Goal: Register for event/course: Register for event/course

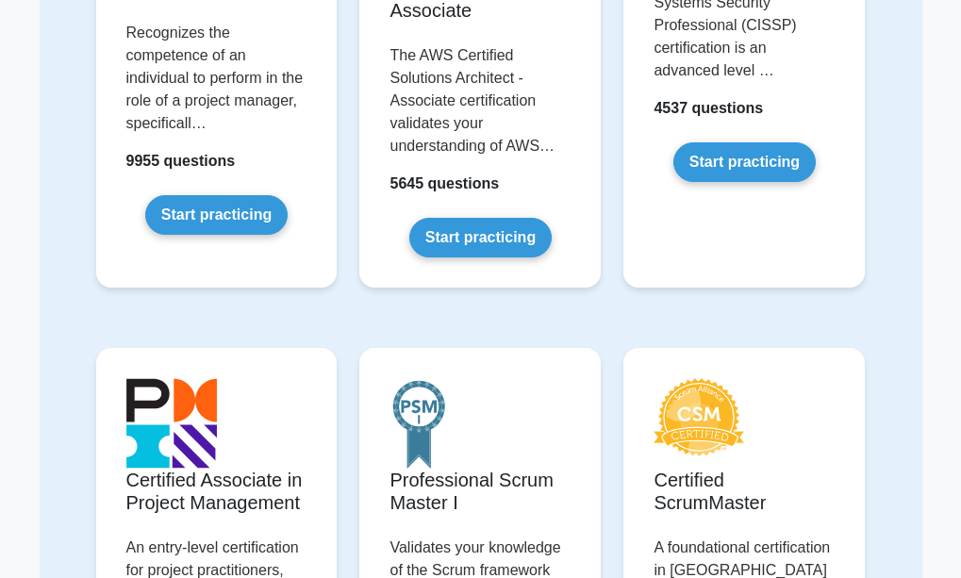
scroll to position [384, 0]
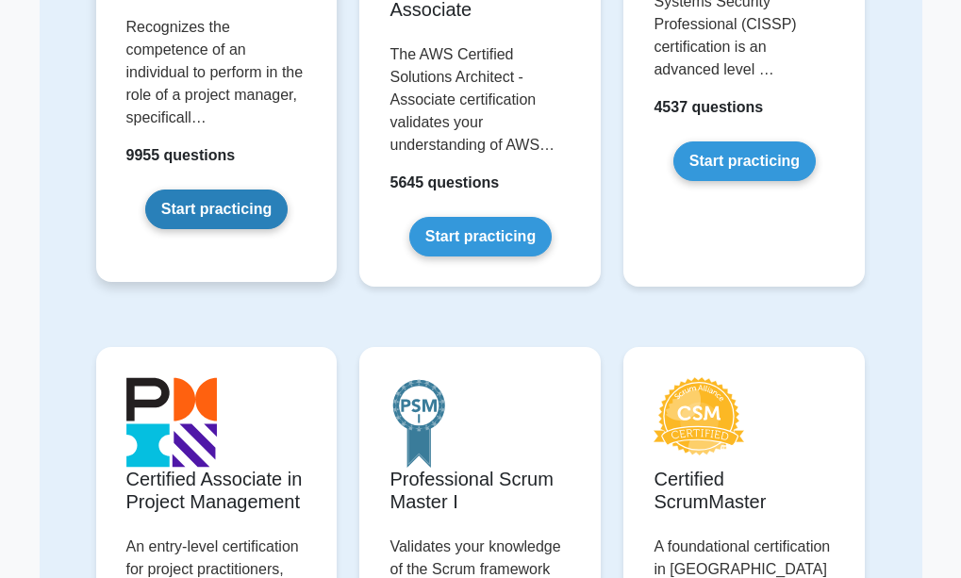
click at [233, 200] on link "Start practicing" at bounding box center [216, 210] width 142 height 40
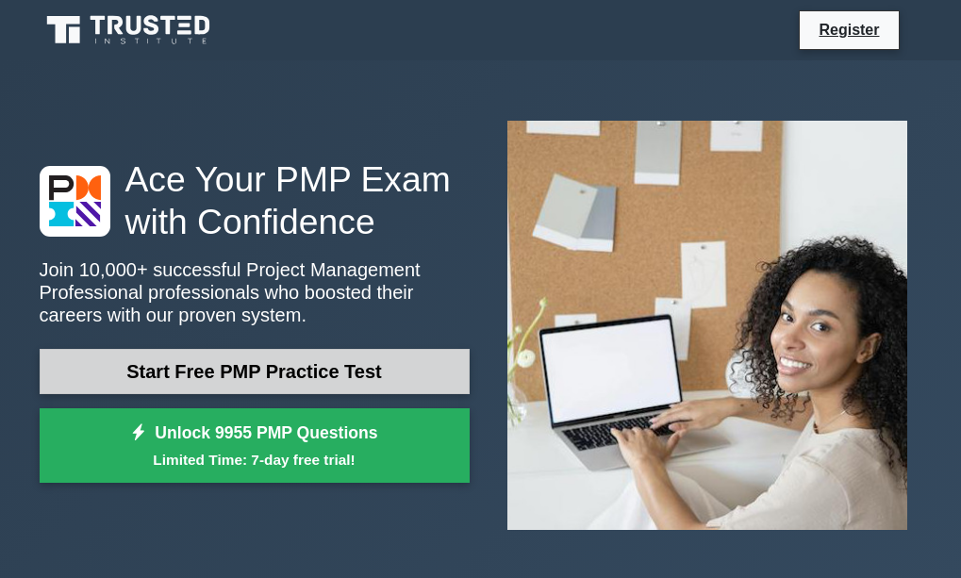
click at [124, 349] on link "Start Free PMP Practice Test" at bounding box center [255, 371] width 430 height 45
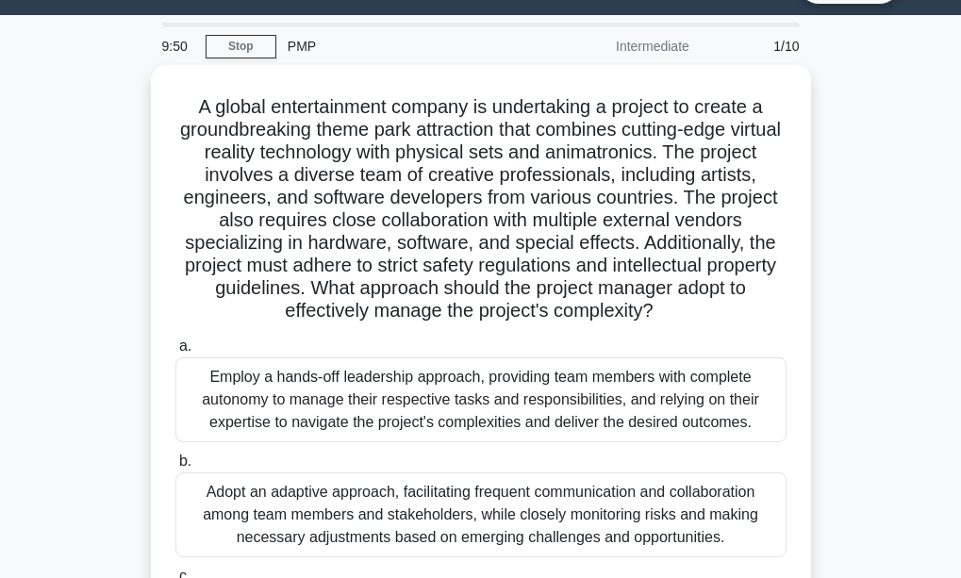
scroll to position [47, 0]
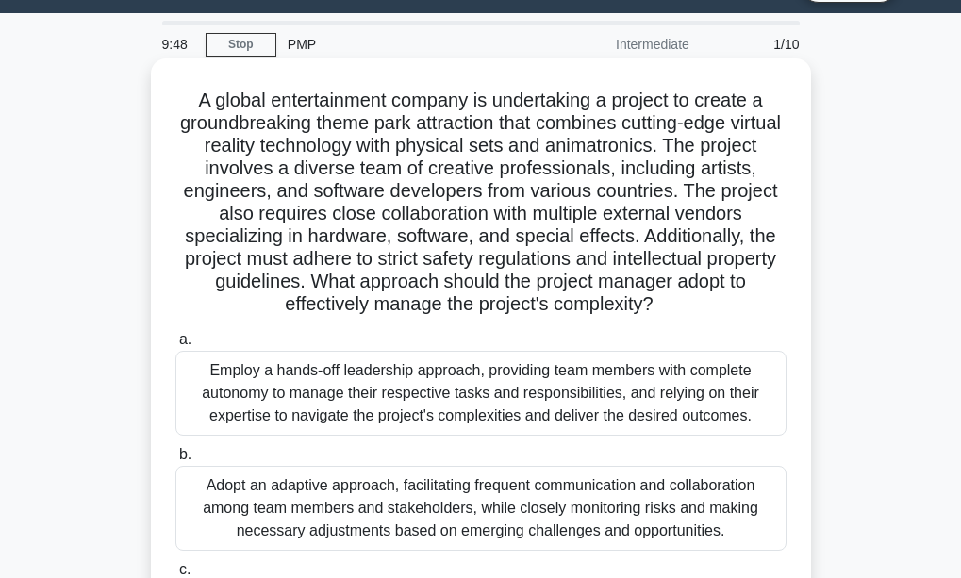
click at [275, 396] on div "Employ a hands-off leadership approach, providing team members with complete au…" at bounding box center [480, 393] width 611 height 85
click at [175, 346] on input "a. Employ a hands-off leadership approach, providing team members with complete…" at bounding box center [175, 340] width 0 height 12
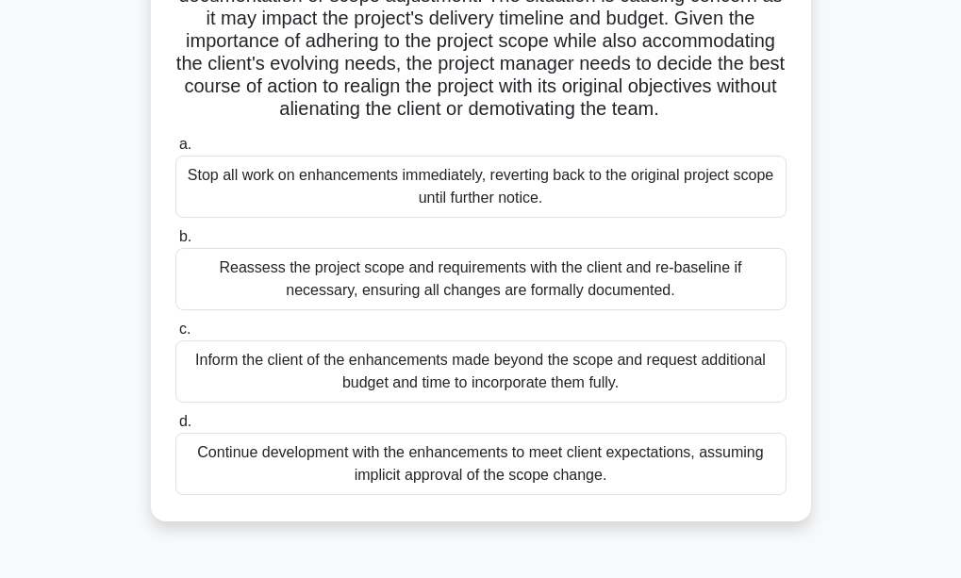
scroll to position [271, 0]
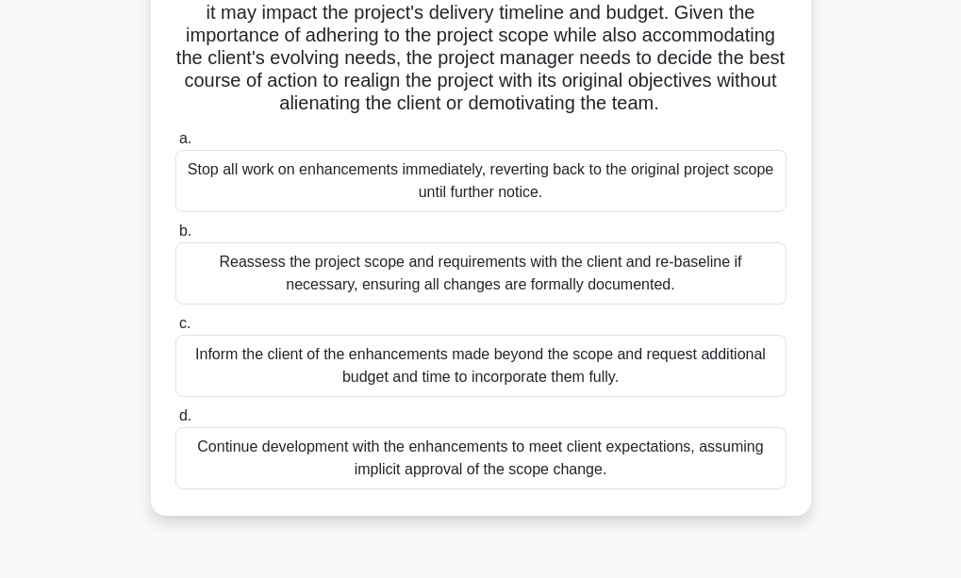
click at [465, 287] on div "Reassess the project scope and requirements with the client and re-baseline if …" at bounding box center [480, 273] width 611 height 62
click at [175, 238] on input "b. Reassess the project scope and requirements with the client and re-baseline …" at bounding box center [175, 231] width 0 height 12
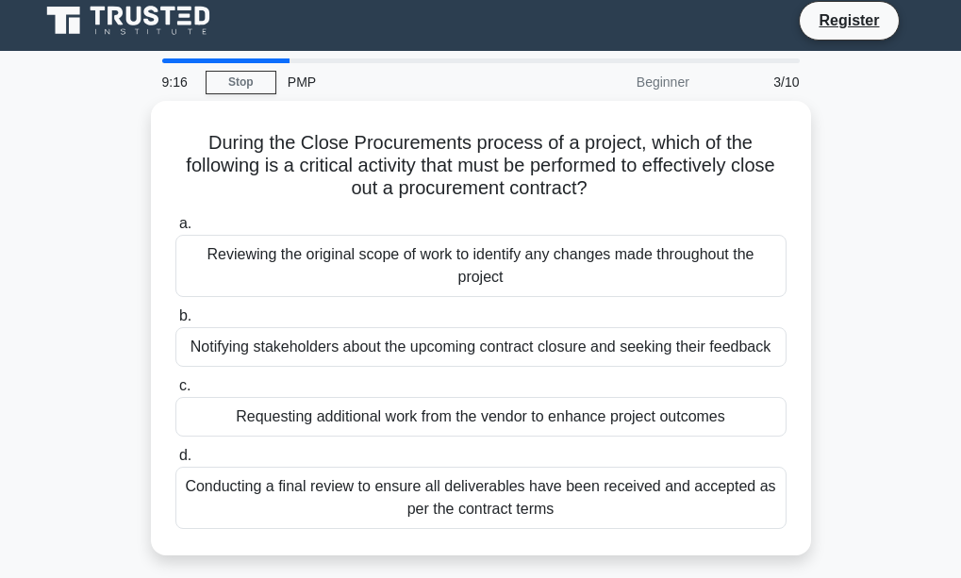
scroll to position [0, 0]
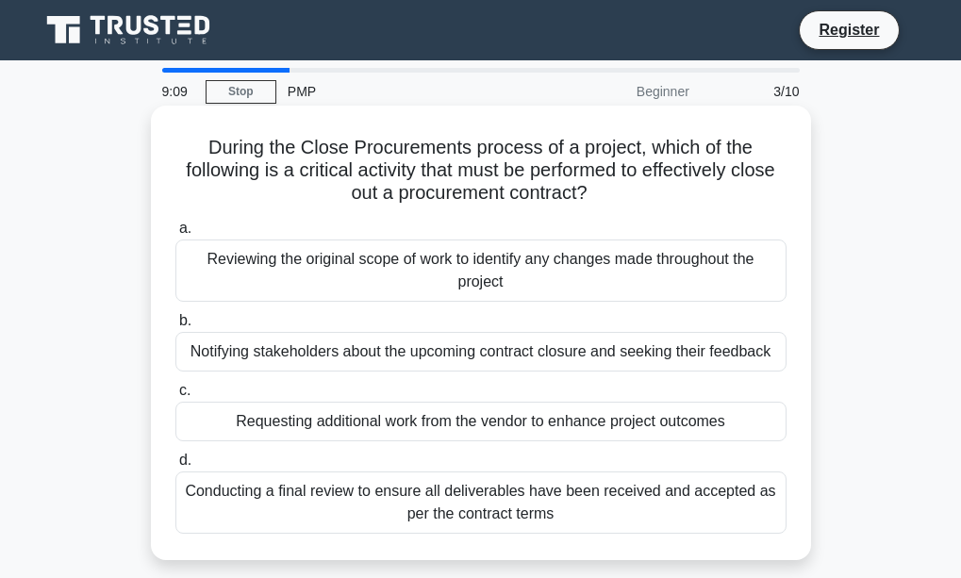
click at [371, 488] on div "Conducting a final review to ensure all deliverables have been received and acc…" at bounding box center [480, 503] width 611 height 62
click at [175, 467] on input "d. Conducting a final review to ensure all deliverables have been received and …" at bounding box center [175, 461] width 0 height 12
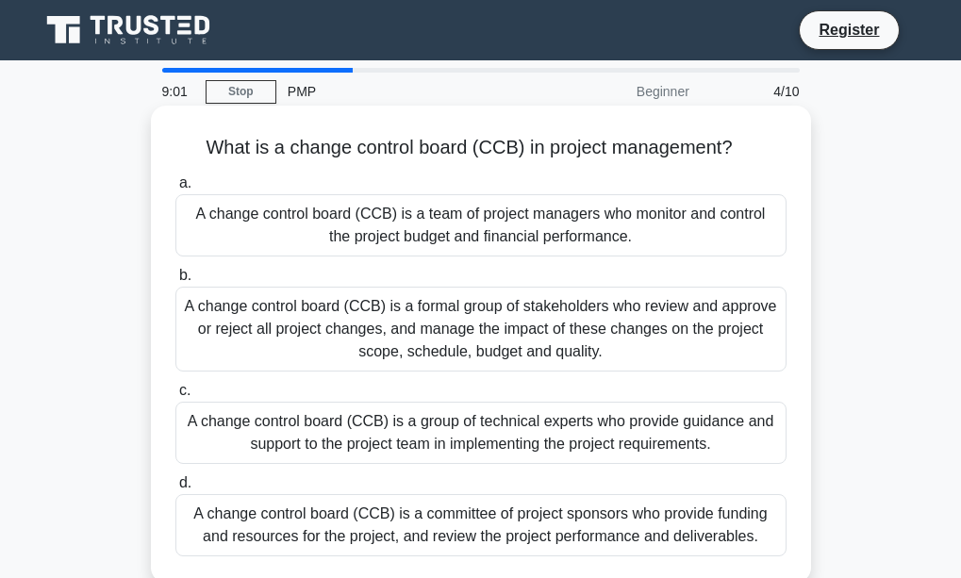
click at [353, 419] on div "A change control board (CCB) is a group of technical experts who provide guidan…" at bounding box center [480, 433] width 611 height 62
click at [175, 397] on input "c. A change control board (CCB) is a group of technical experts who provide gui…" at bounding box center [175, 391] width 0 height 12
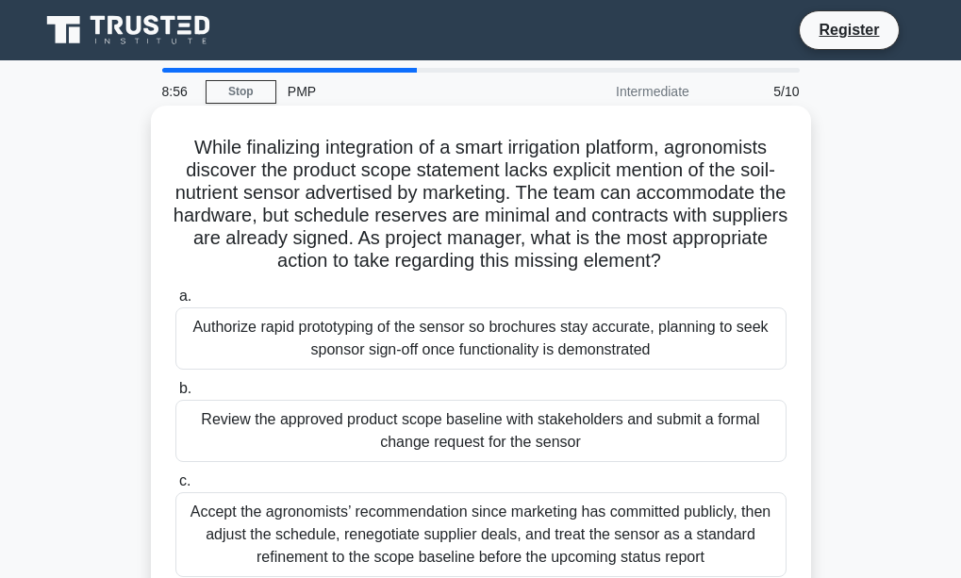
click at [312, 528] on div "Accept the agronomists’ recommendation since marketing has committed publicly, …" at bounding box center [480, 534] width 611 height 85
click at [175, 488] on input "c. Accept the agronomists’ recommendation since marketing has committed publicl…" at bounding box center [175, 481] width 0 height 12
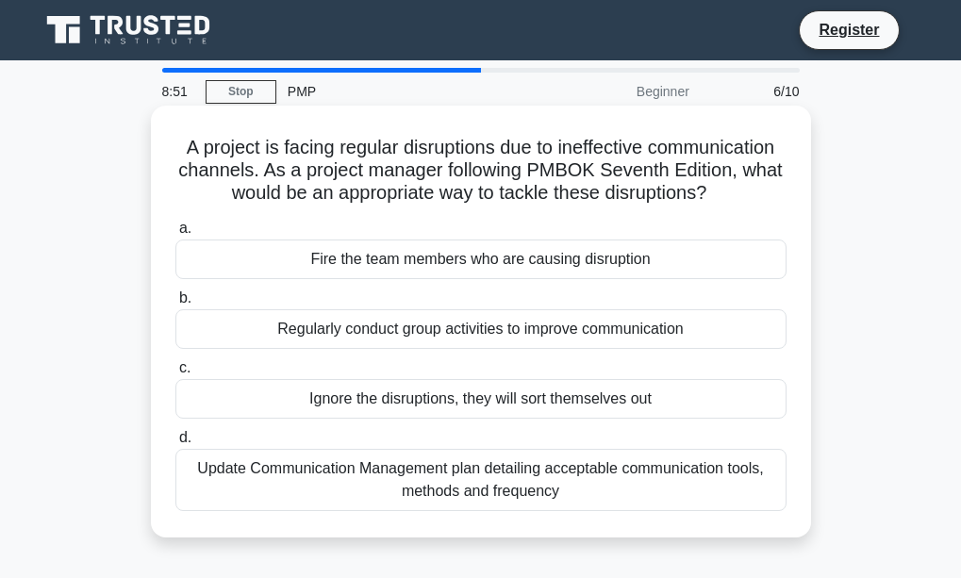
click at [311, 494] on div "Update Communication Management plan detailing acceptable communication tools, …" at bounding box center [480, 480] width 611 height 62
click at [175, 444] on input "d. Update Communication Management plan detailing acceptable communication tool…" at bounding box center [175, 438] width 0 height 12
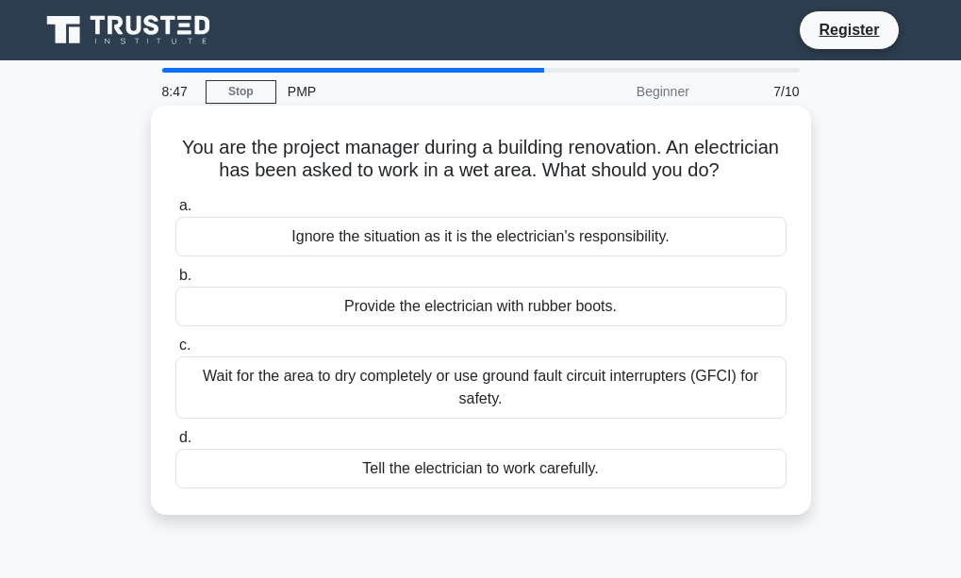
click at [329, 257] on div "Ignore the situation as it is the electrician's responsibility." at bounding box center [480, 237] width 611 height 40
click at [175, 212] on input "a. Ignore the situation as it is the electrician's responsibility." at bounding box center [175, 206] width 0 height 12
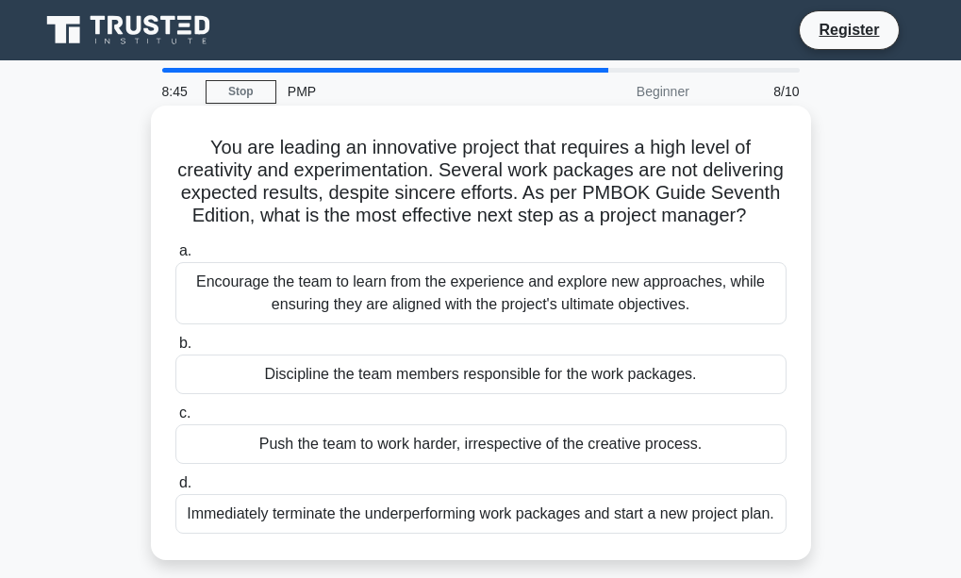
click at [316, 394] on div "Discipline the team members responsible for the work packages." at bounding box center [480, 375] width 611 height 40
click at [175, 350] on input "b. Discipline the team members responsible for the work packages." at bounding box center [175, 344] width 0 height 12
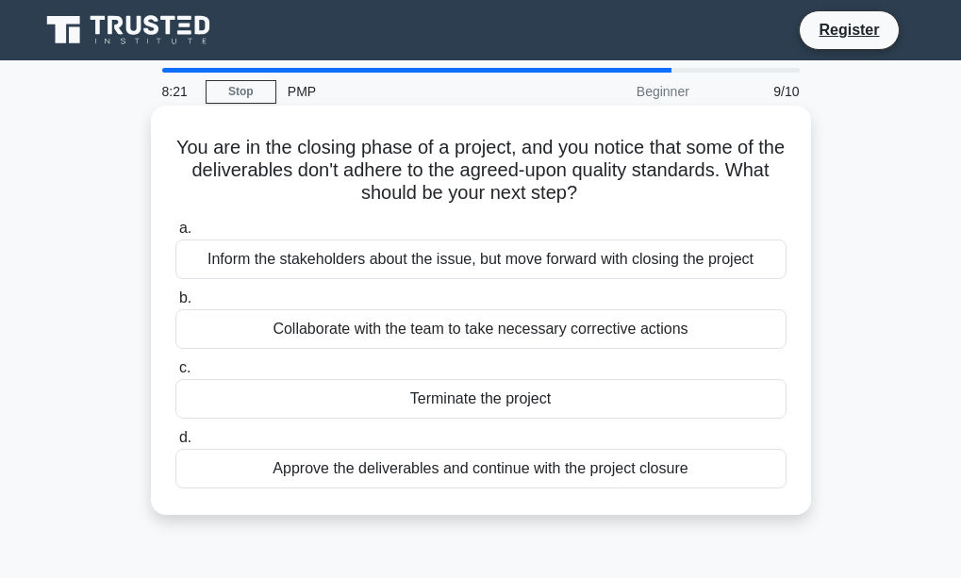
click at [328, 397] on div "Terminate the project" at bounding box center [480, 399] width 611 height 40
click at [175, 374] on input "c. Terminate the project" at bounding box center [175, 368] width 0 height 12
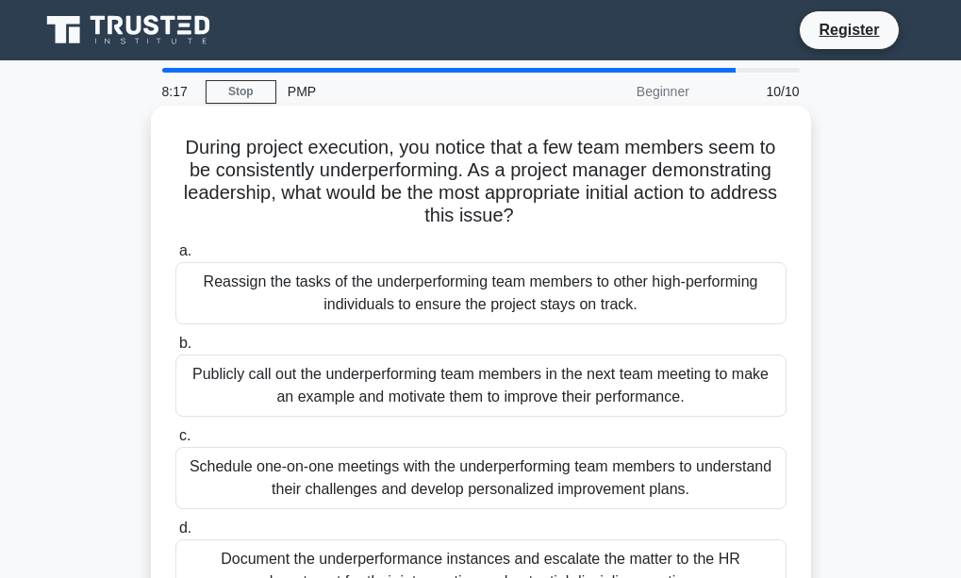
click at [282, 474] on div "Schedule one-on-one meetings with the underperforming team members to understan…" at bounding box center [480, 478] width 611 height 62
click at [175, 442] on input "c. Schedule one-on-one meetings with the underperforming team members to unders…" at bounding box center [175, 436] width 0 height 12
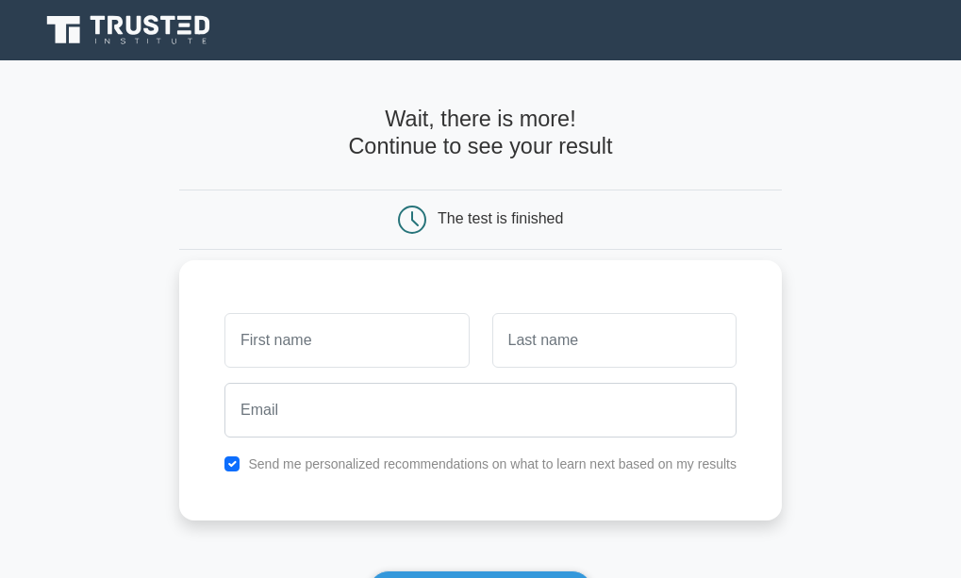
click at [250, 340] on input "text" at bounding box center [346, 340] width 244 height 55
click at [530, 340] on input "text" at bounding box center [614, 340] width 244 height 55
click at [246, 339] on input "pPeace" at bounding box center [346, 340] width 244 height 55
click at [251, 340] on input "pPeace" at bounding box center [346, 340] width 244 height 55
type input "Peace"
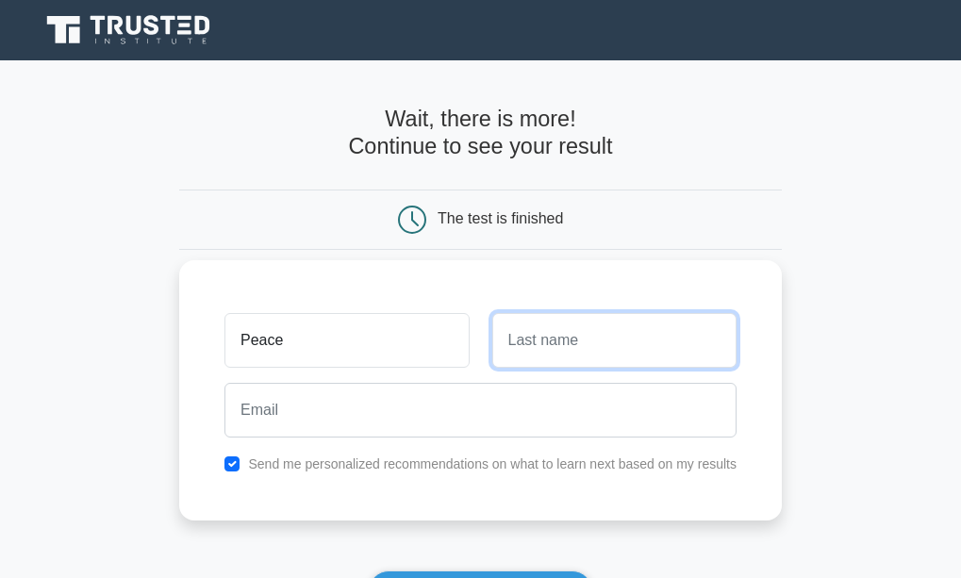
click at [539, 320] on input "text" at bounding box center [614, 340] width 244 height 55
type input "Sam"
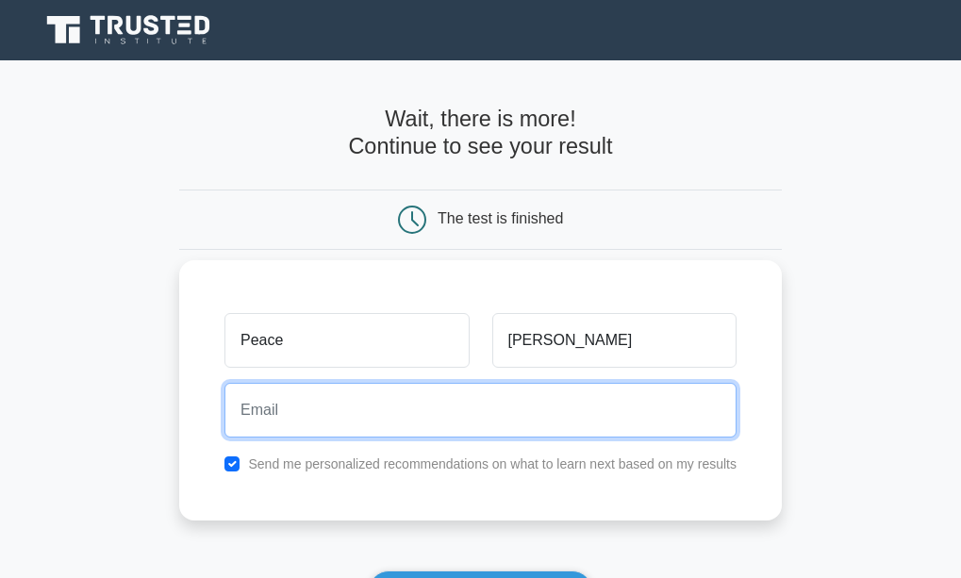
click at [254, 419] on input "email" at bounding box center [480, 410] width 512 height 55
type input "lukajoy082@gmail.com"
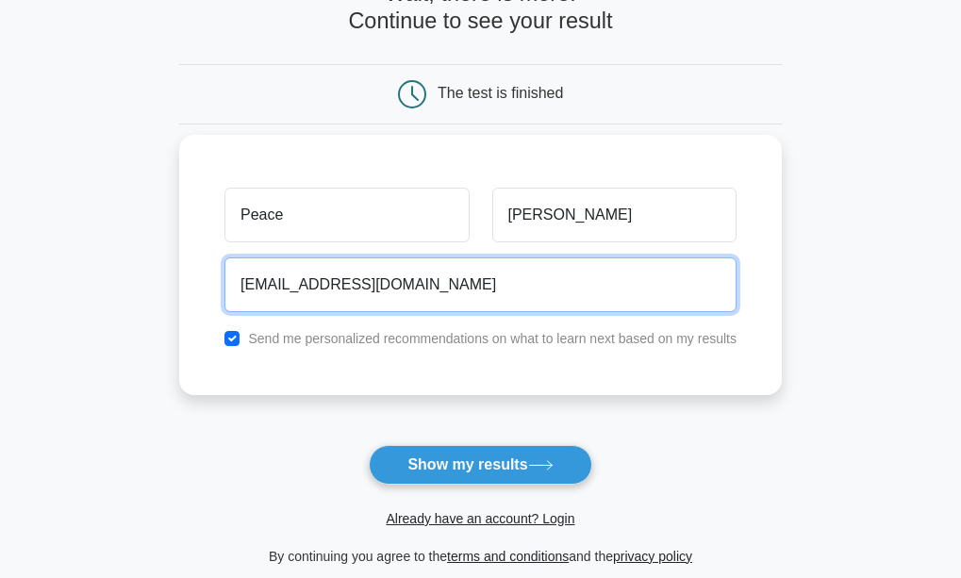
scroll to position [138, 0]
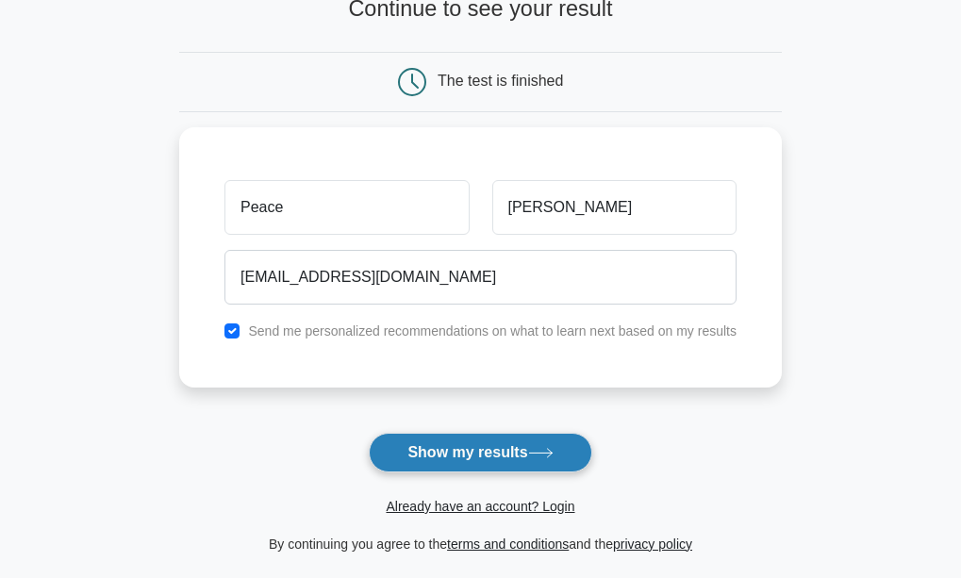
click at [440, 456] on button "Show my results" at bounding box center [480, 453] width 223 height 40
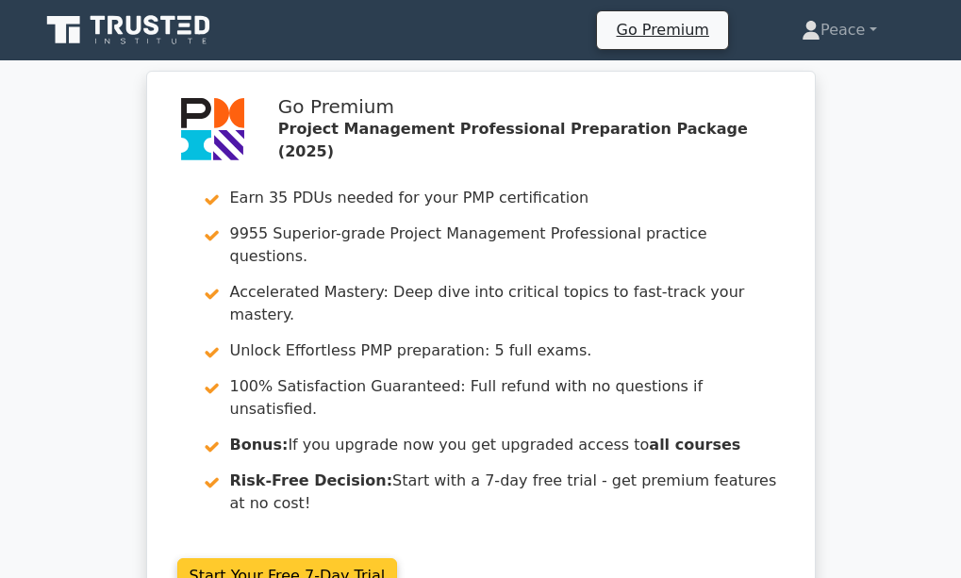
click at [344, 558] on link "Start Your Free 7-Day Trial" at bounding box center [287, 576] width 221 height 36
